Goal: Information Seeking & Learning: Learn about a topic

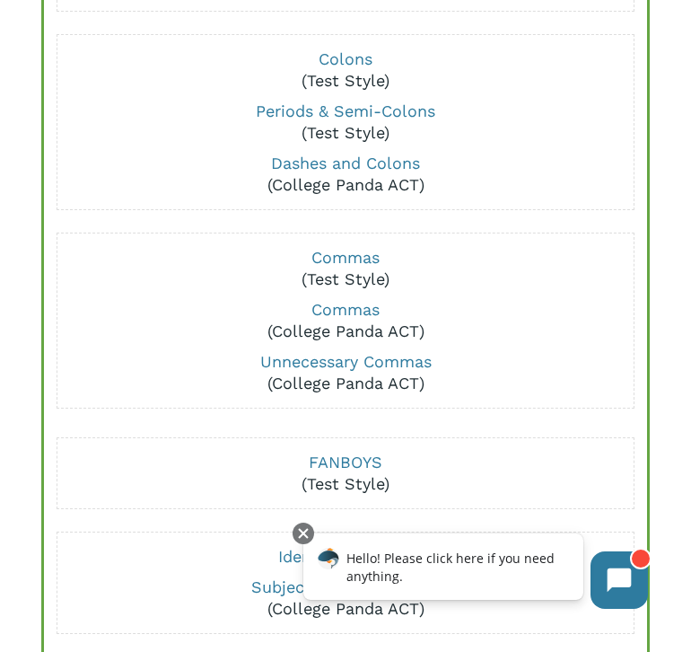
scroll to position [656, 0]
click at [382, 163] on link "Dashes and Colons" at bounding box center [345, 162] width 149 height 19
click at [180, 274] on p "Commas (Test Style)" at bounding box center [345, 267] width 565 height 43
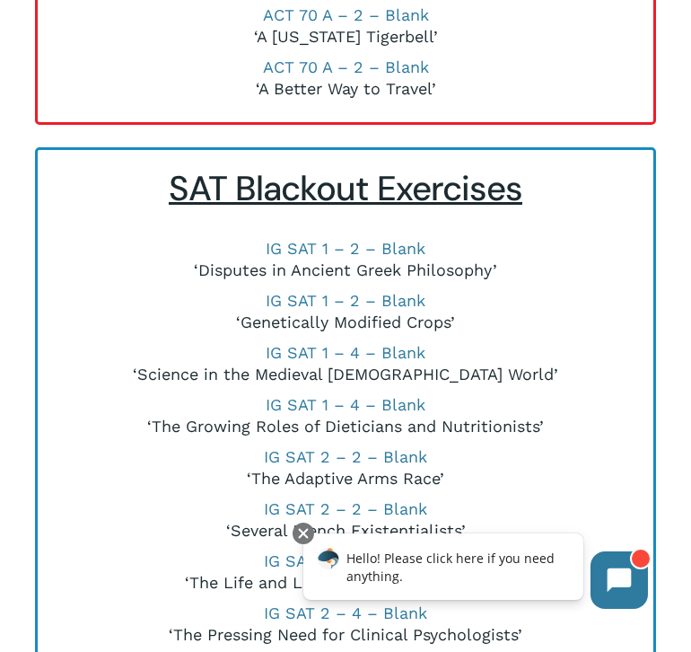
scroll to position [5424, 0]
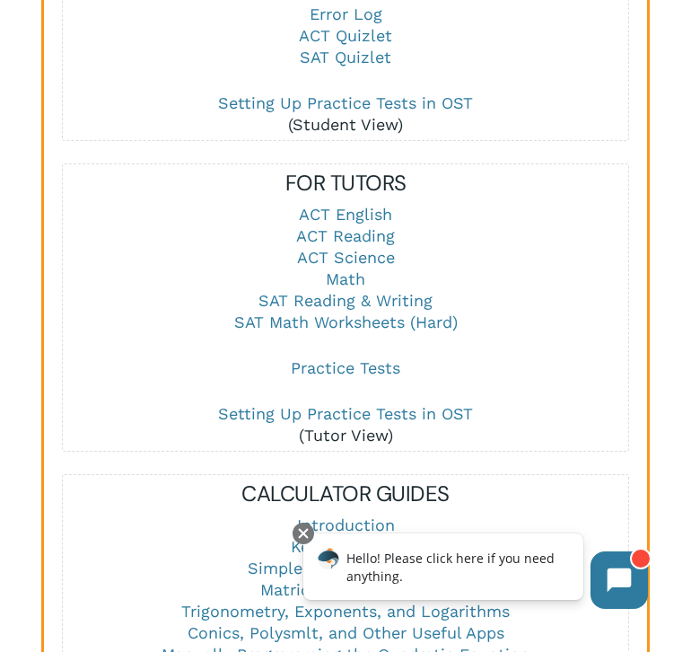
scroll to position [2322, 0]
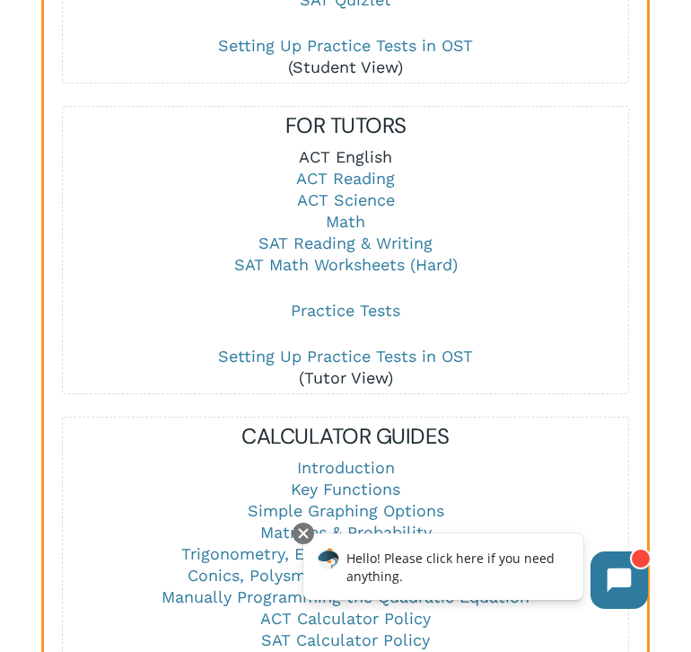
click at [344, 160] on link "ACT English" at bounding box center [345, 156] width 93 height 19
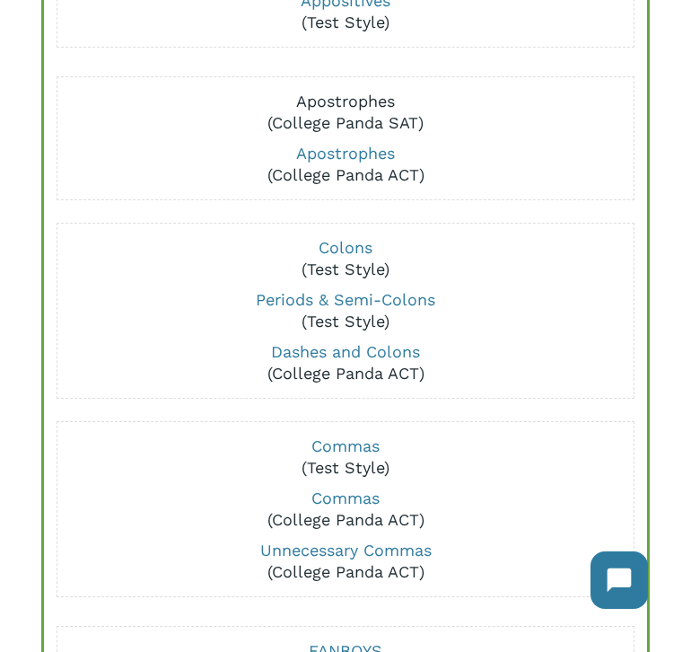
scroll to position [79, 0]
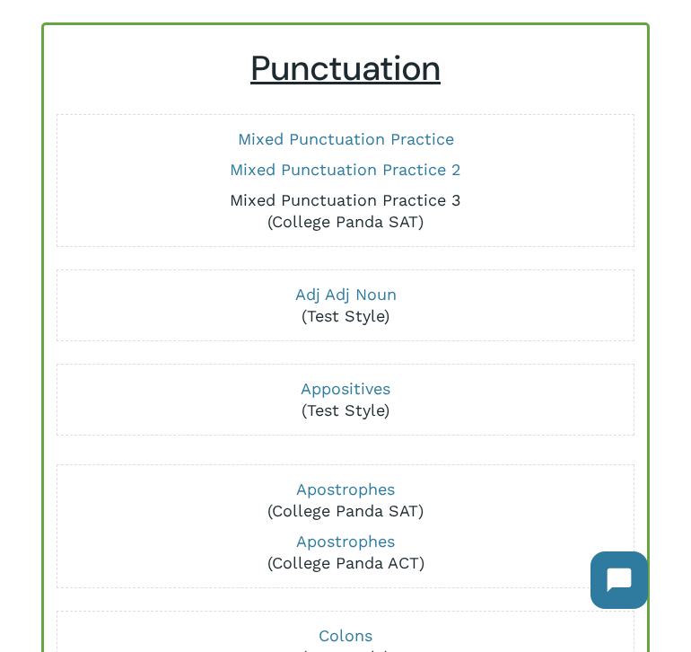
click at [350, 193] on link "Mixed Punctuation Practice 3" at bounding box center [346, 199] width 232 height 19
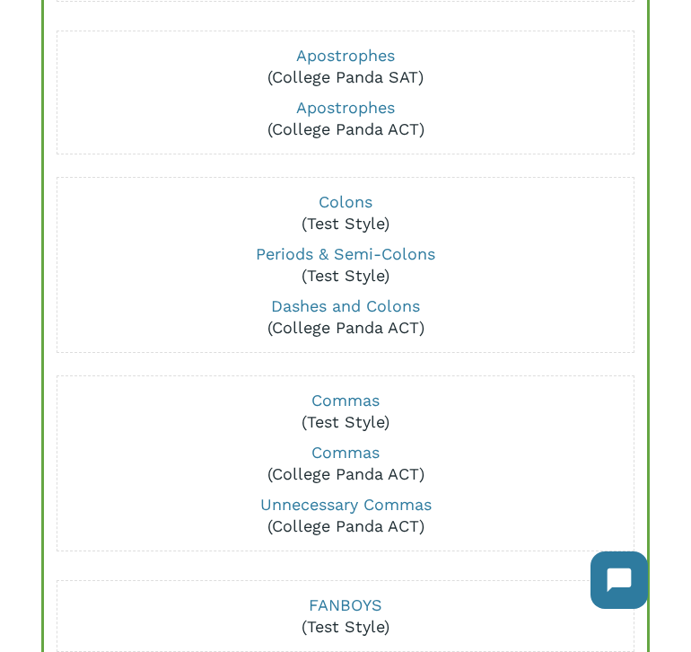
scroll to position [555, 0]
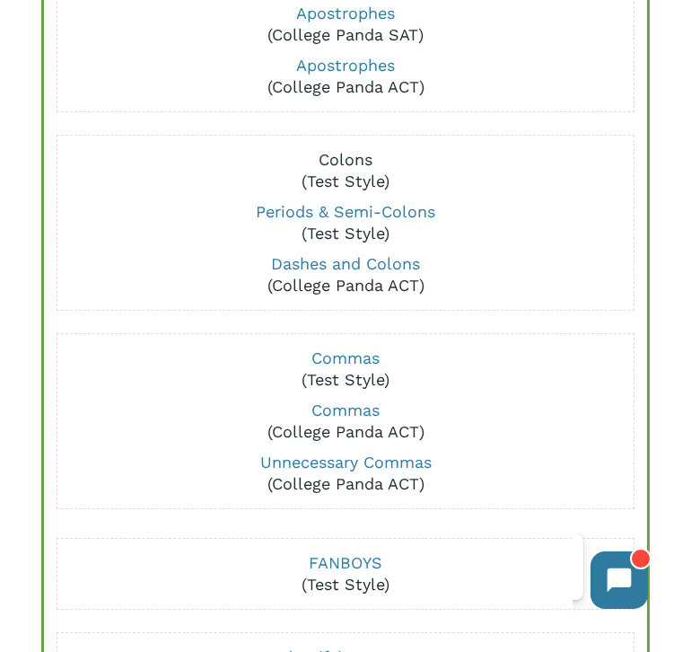
click at [351, 155] on link "Colons" at bounding box center [346, 159] width 54 height 19
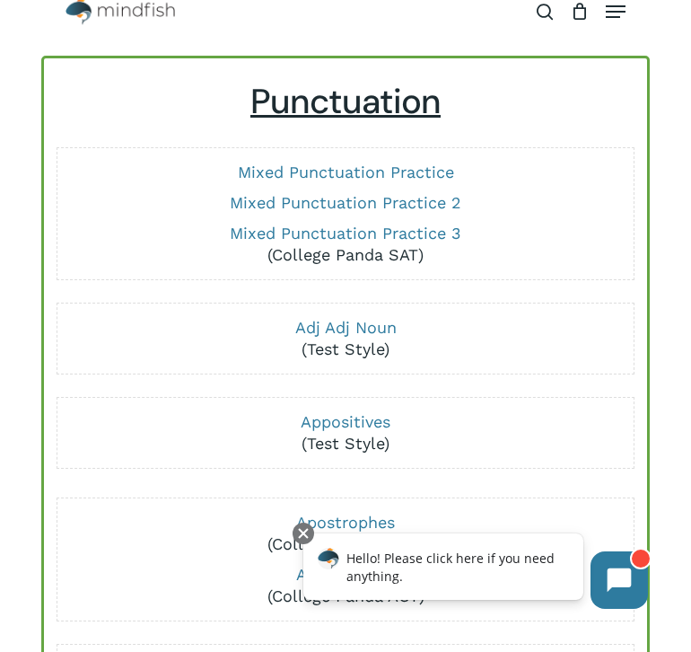
scroll to position [38, 0]
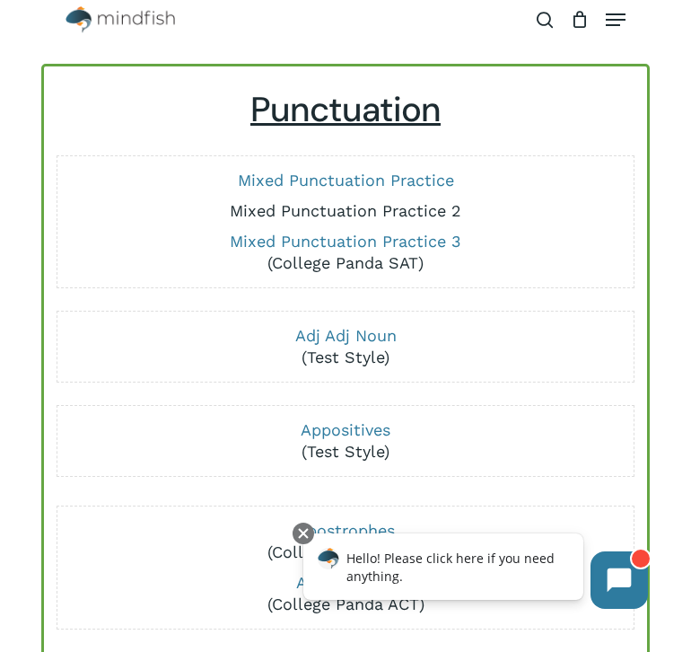
click at [333, 206] on link "Mixed Punctuation Practice 2" at bounding box center [346, 210] width 232 height 19
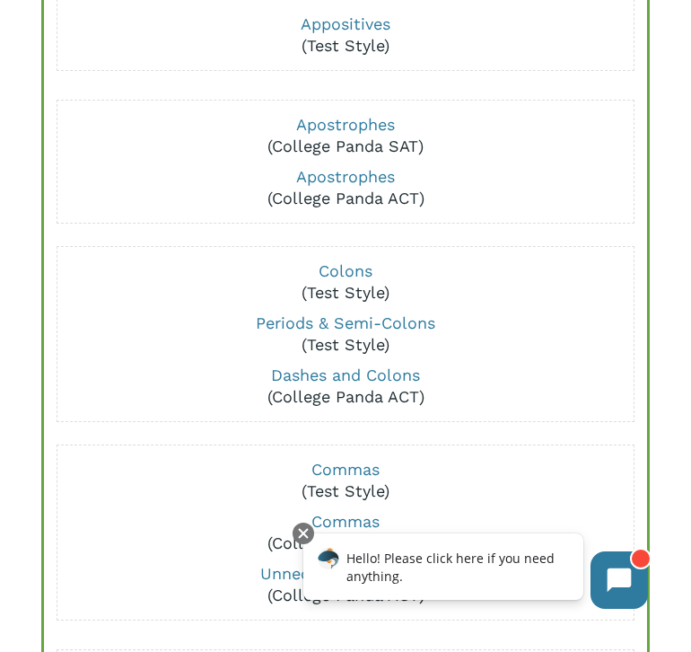
scroll to position [452, 0]
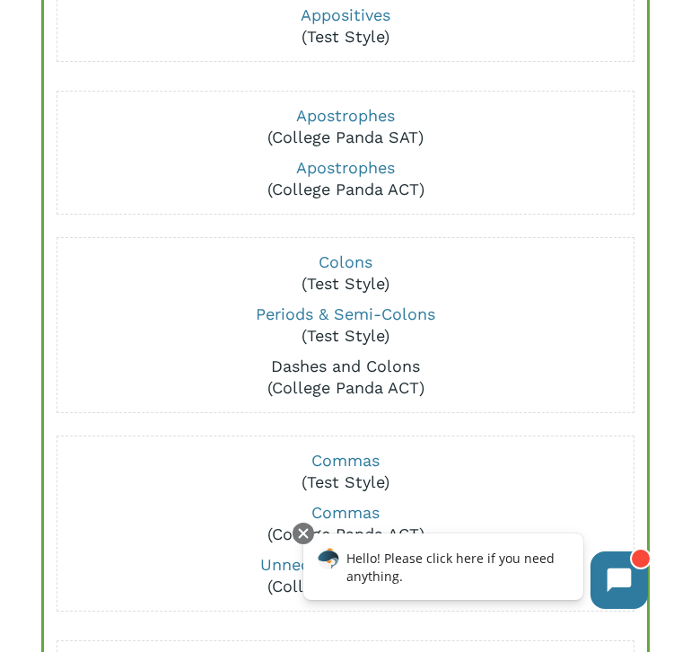
click at [302, 369] on link "Dashes and Colons" at bounding box center [345, 365] width 149 height 19
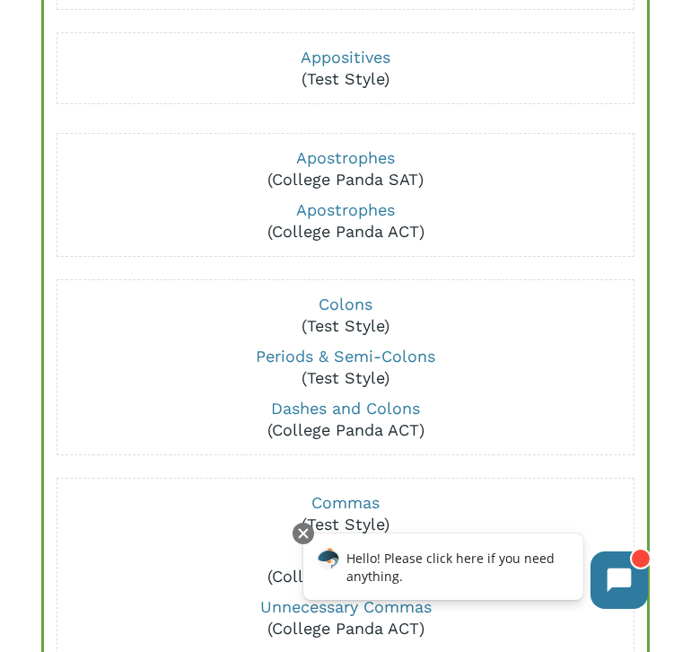
scroll to position [447, 0]
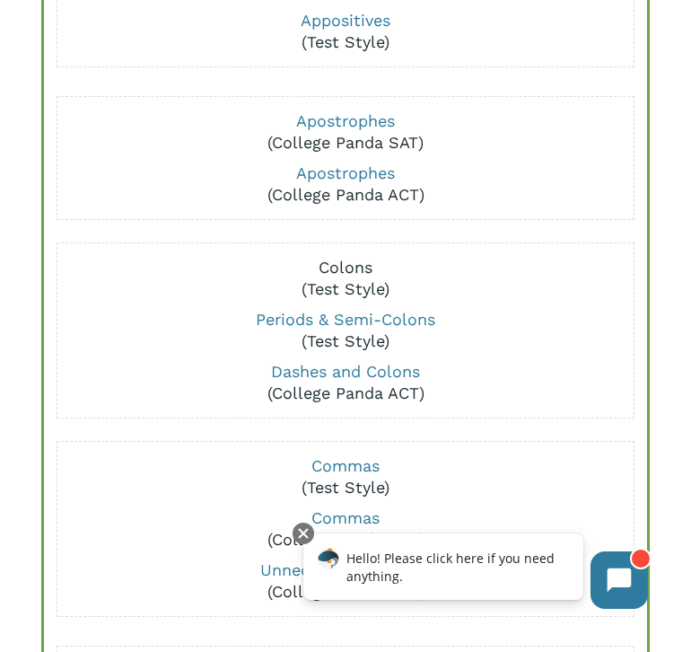
click at [359, 268] on link "Colons" at bounding box center [346, 267] width 54 height 19
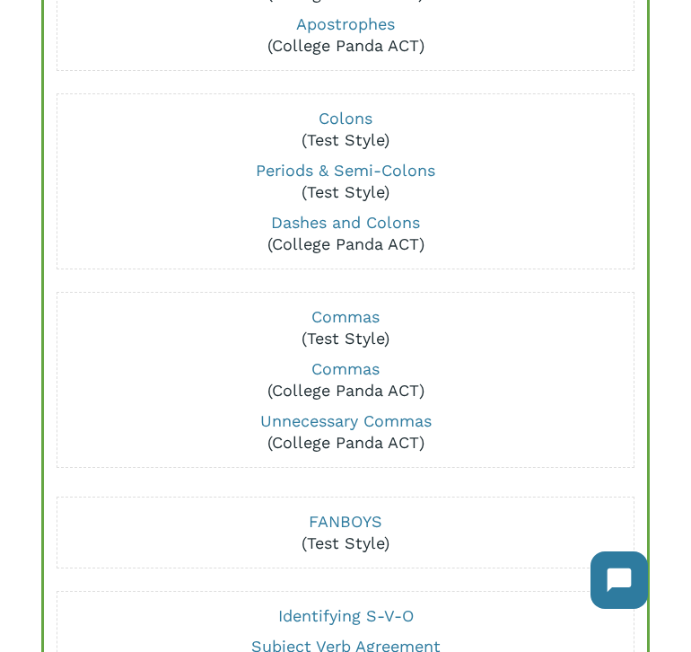
scroll to position [603, 0]
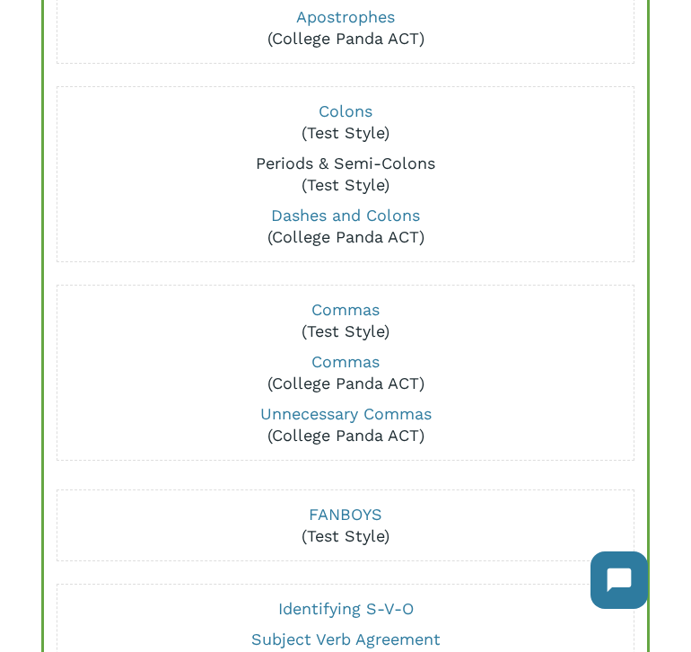
click at [282, 163] on link "Periods & Semi-Colons" at bounding box center [346, 163] width 180 height 19
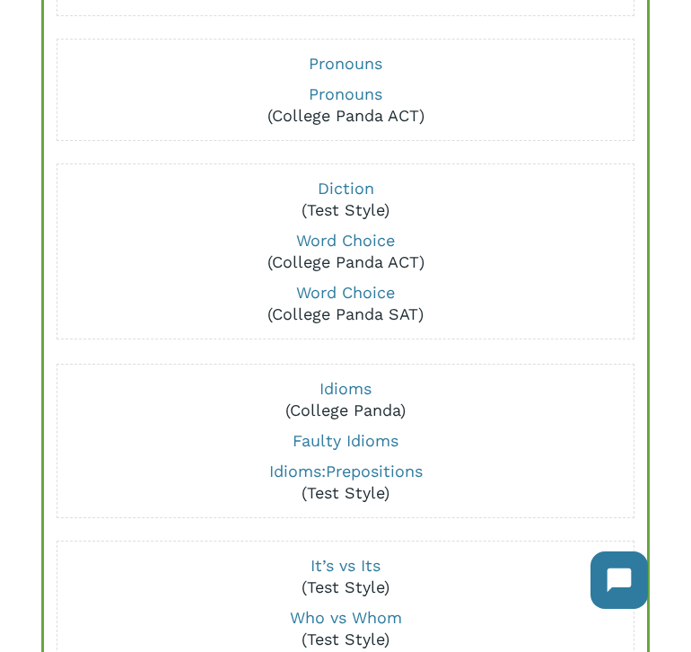
scroll to position [1525, 0]
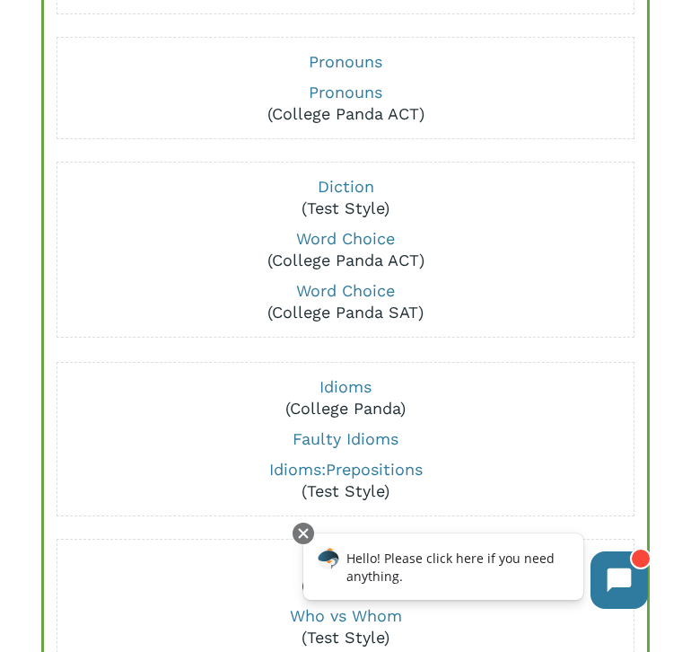
click at [506, 215] on p "Diction (Test Style)" at bounding box center [345, 197] width 565 height 43
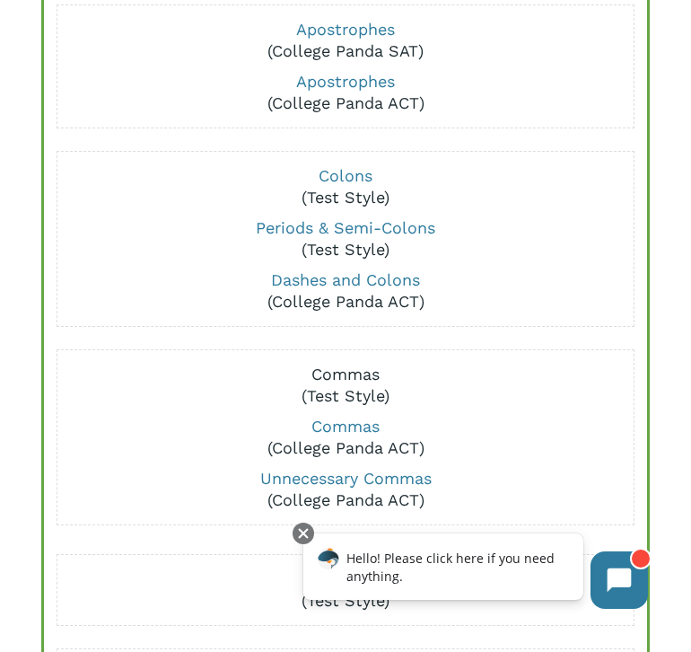
scroll to position [534, 0]
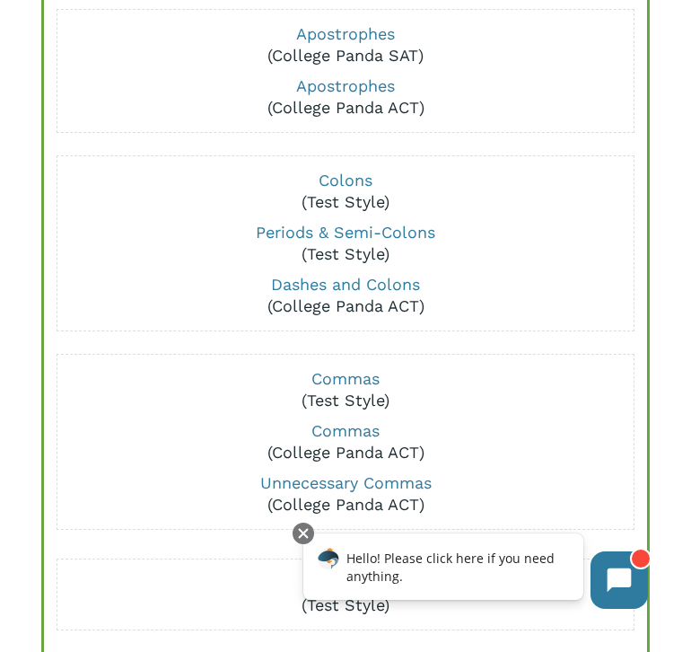
click at [539, 139] on div "Apostrophes (College Panda SAT) Apostrophes (College Panda ACT) Colons (Test St…" at bounding box center [346, 269] width 578 height 521
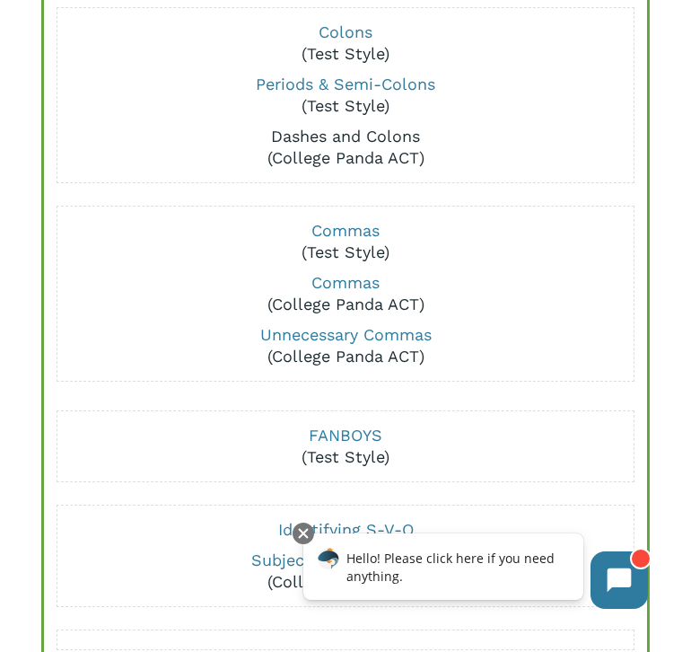
scroll to position [683, 0]
click at [347, 225] on link "Commas" at bounding box center [346, 229] width 68 height 19
